Goal: Find specific page/section: Find specific page/section

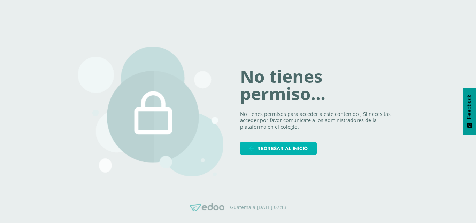
click at [276, 148] on span "Regresar al inicio" at bounding box center [282, 148] width 51 height 13
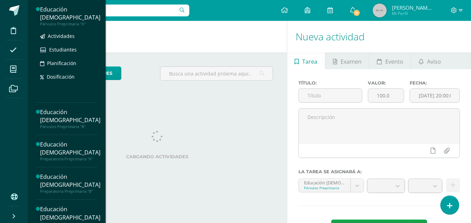
click at [54, 18] on div "Educación [DEMOGRAPHIC_DATA]" at bounding box center [70, 14] width 60 height 16
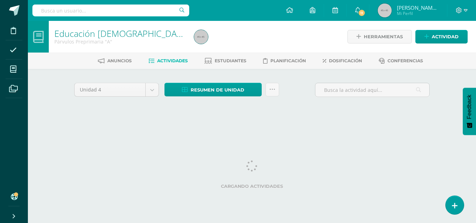
click at [336, 130] on html "[PERSON_NAME] salió mal, por favor recarga la página y vuelve a intentar. Disci…" at bounding box center [238, 65] width 476 height 130
drag, startPoint x: 27, startPoint y: 27, endPoint x: 7, endPoint y: -7, distance: 38.9
click at [7, 0] on html "[PERSON_NAME] salió mal, por favor recarga la página y vuelve a intentar. Disci…" at bounding box center [238, 65] width 476 height 130
